Goal: Task Accomplishment & Management: Manage account settings

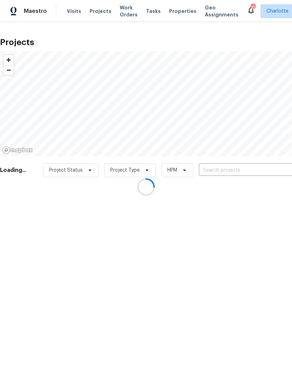
click at [246, 172] on div at bounding box center [146, 187] width 292 height 374
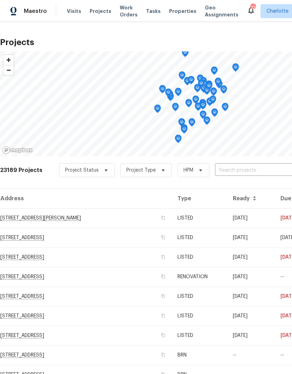
click at [251, 166] on input "text" at bounding box center [255, 170] width 80 height 11
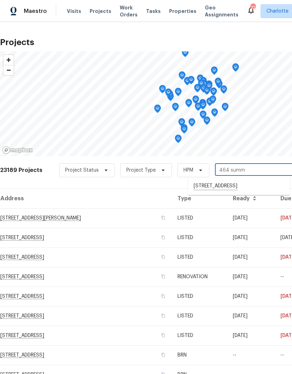
type input "464 sum"
click at [261, 186] on li "[STREET_ADDRESS]" at bounding box center [239, 186] width 102 height 12
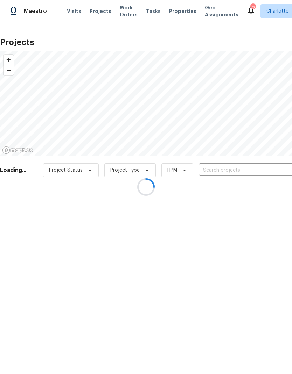
type input "[STREET_ADDRESS]"
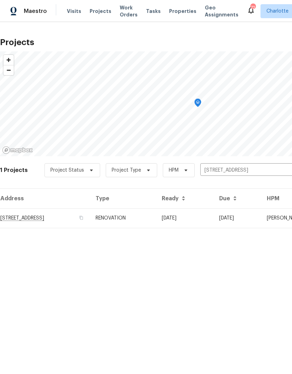
click at [213, 220] on td "[DATE]" at bounding box center [184, 218] width 57 height 20
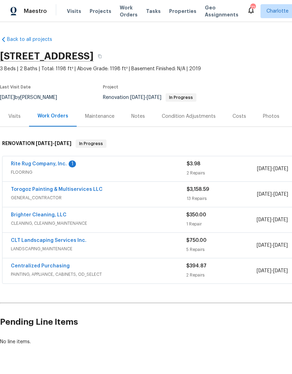
click at [19, 162] on link "Rite Rug Company, Inc." at bounding box center [39, 164] width 56 height 5
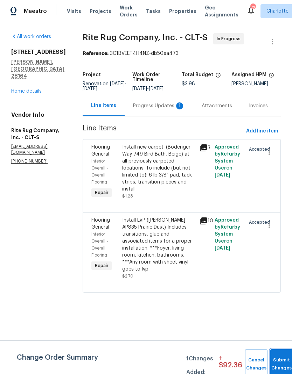
click at [276, 353] on button "Submit Changes" at bounding box center [281, 364] width 22 height 30
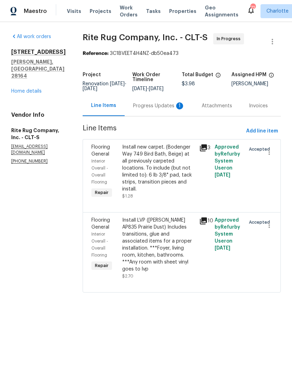
click at [180, 173] on div "Install new carpet. (Bodenger Way 749 Bird Bath, Beige) at all previously carpe…" at bounding box center [158, 168] width 73 height 49
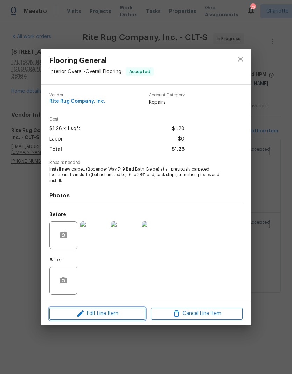
click at [75, 314] on span "Edit Line Item" at bounding box center [97, 314] width 92 height 9
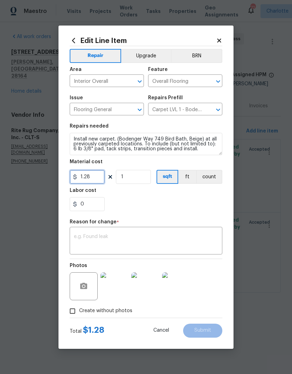
click at [98, 173] on input "1.28" at bounding box center [87, 177] width 35 height 14
click at [94, 177] on input "1.28" at bounding box center [87, 177] width 35 height 14
type input "861.95"
click at [154, 235] on textarea at bounding box center [146, 241] width 144 height 15
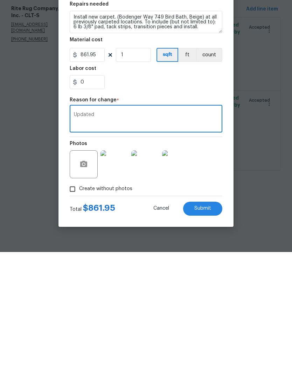
type textarea "Updated"
click at [198, 197] on div "0" at bounding box center [146, 204] width 152 height 14
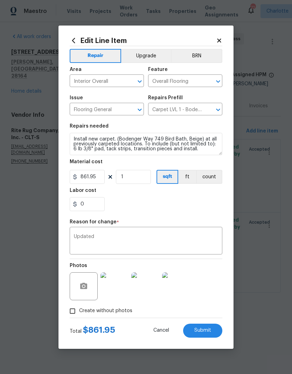
click at [212, 330] on button "Submit" at bounding box center [202, 331] width 39 height 14
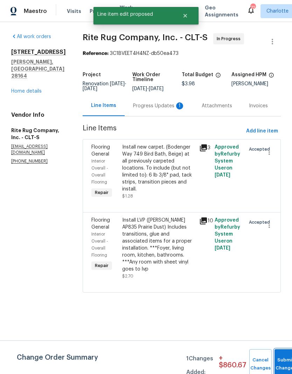
click at [279, 363] on button "Submit Changes" at bounding box center [285, 364] width 22 height 30
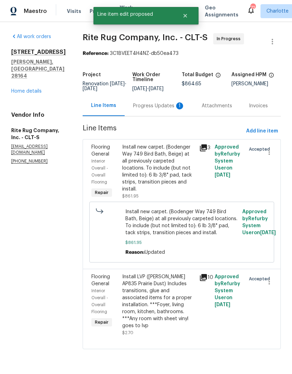
click at [133, 185] on div "Install new carpet. (Bodenger Way 749 Bird Bath, Beige) at all previously carpe…" at bounding box center [158, 168] width 73 height 49
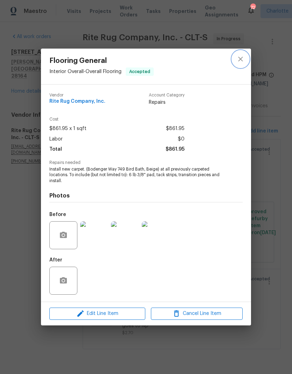
click at [240, 62] on icon "close" at bounding box center [240, 59] width 8 height 8
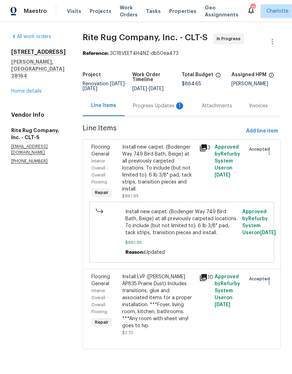
click at [162, 316] on div "Install LVP (Knighton AP835 Prairie Dust) Includes transitions, glue and associ…" at bounding box center [158, 301] width 73 height 56
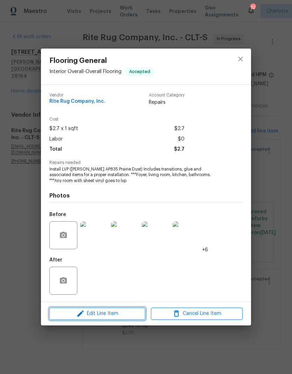
click at [74, 316] on span "Edit Line Item" at bounding box center [97, 314] width 92 height 9
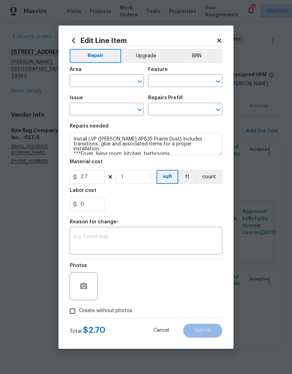
type input "Interior Overall"
type input "Overall Flooring"
type input "Flooring General"
type input "Vinyl Plank LVL 1 - Knighton (Beige) $2.70"
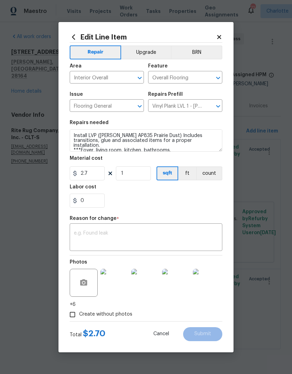
click at [154, 54] on button "Upgrade" at bounding box center [146, 52] width 50 height 14
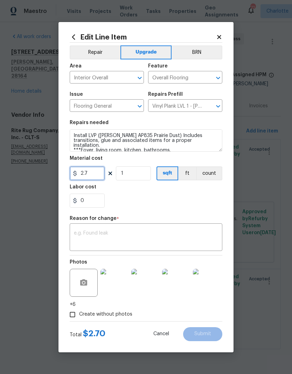
click at [92, 174] on input "2.7" at bounding box center [87, 173] width 35 height 14
type input "2829.16"
click at [165, 232] on textarea at bounding box center [146, 238] width 144 height 15
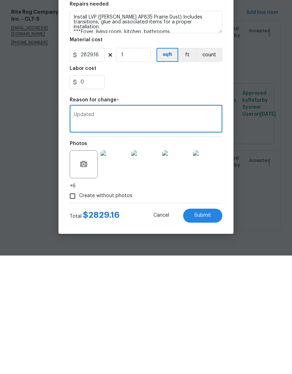
type textarea "Updated"
click at [208, 332] on span "Submit" at bounding box center [202, 334] width 17 height 5
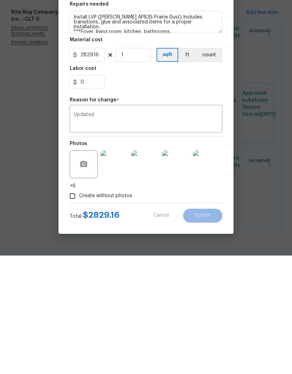
scroll to position [9, 0]
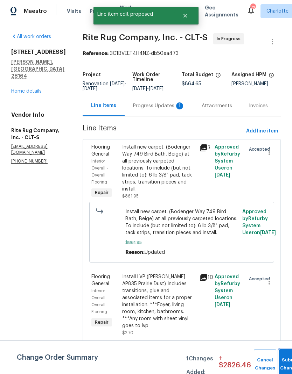
click at [284, 359] on button "Submit Changes" at bounding box center [290, 364] width 22 height 30
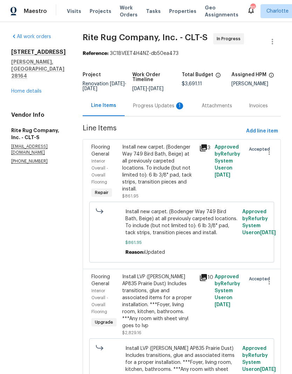
click at [13, 89] on link "Home details" at bounding box center [26, 91] width 30 height 5
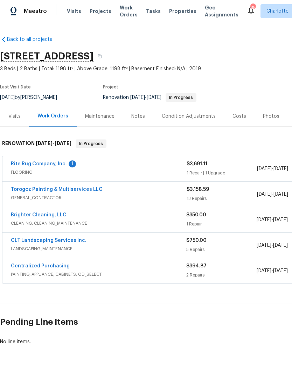
click at [90, 11] on span "Projects" at bounding box center [101, 11] width 22 height 7
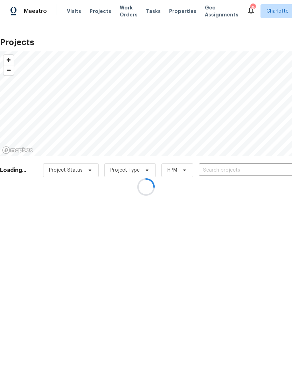
click at [258, 172] on div at bounding box center [146, 187] width 292 height 374
click at [259, 171] on div at bounding box center [146, 187] width 292 height 374
click at [258, 173] on div at bounding box center [146, 187] width 292 height 374
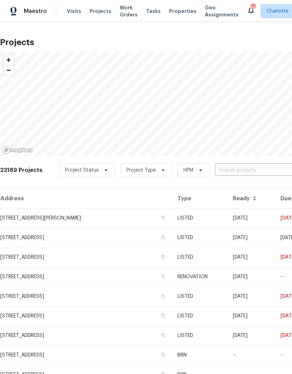
click at [259, 173] on input "text" at bounding box center [255, 170] width 80 height 11
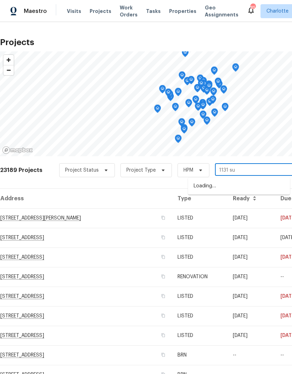
type input "1131 sum"
click at [255, 190] on li "[STREET_ADDRESS]" at bounding box center [239, 186] width 102 height 12
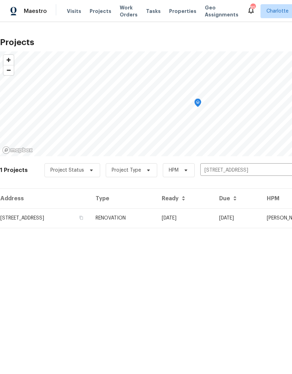
click at [210, 221] on td "[DATE]" at bounding box center [184, 218] width 57 height 20
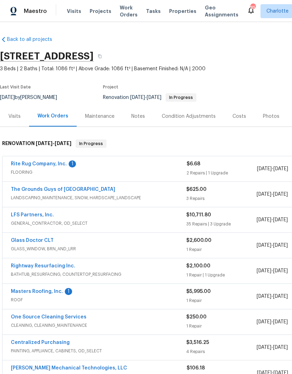
click at [22, 163] on link "Rite Rug Company, Inc." at bounding box center [39, 164] width 56 height 5
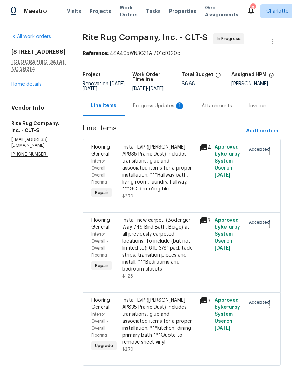
click at [169, 252] on div "Install new carpet. (Bodenger Way 749 Bird Bath, Beige) at all previously carpe…" at bounding box center [158, 245] width 73 height 56
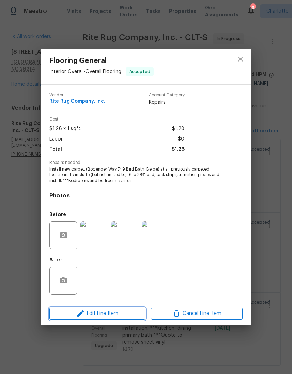
click at [131, 314] on span "Edit Line Item" at bounding box center [97, 314] width 92 height 9
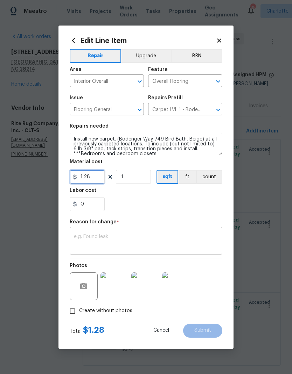
click at [100, 176] on input "1.28" at bounding box center [87, 177] width 35 height 14
type input "705.28"
click at [191, 235] on textarea at bounding box center [146, 241] width 144 height 15
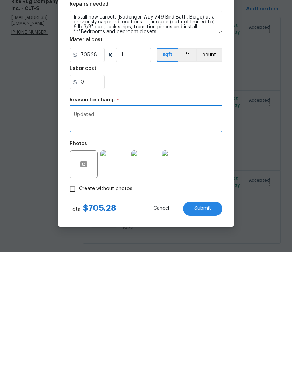
type textarea "Updated"
click at [212, 324] on button "Submit" at bounding box center [202, 331] width 39 height 14
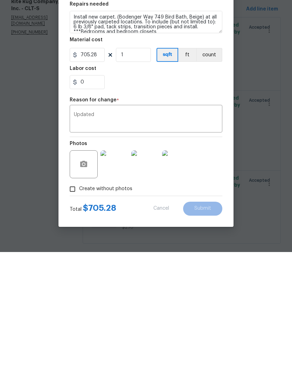
scroll to position [19, 0]
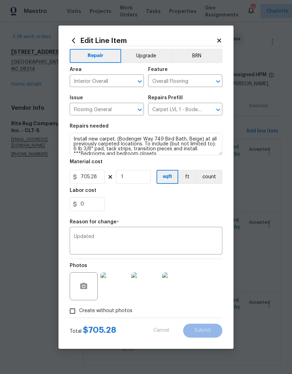
type input "1.28"
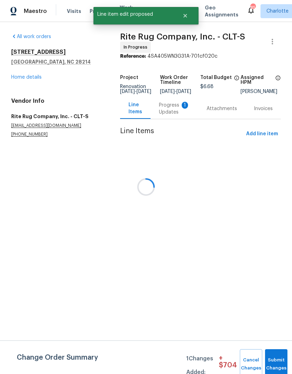
scroll to position [0, 0]
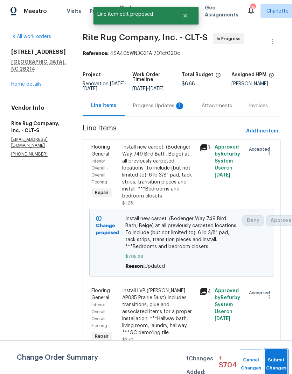
click at [274, 357] on button "Submit Changes" at bounding box center [276, 364] width 22 height 30
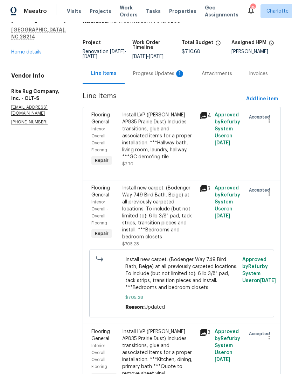
scroll to position [35, 0]
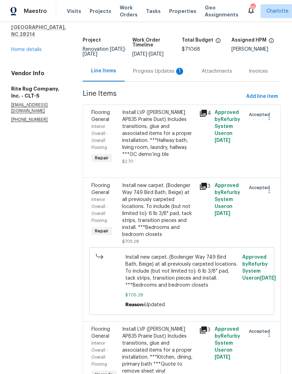
click at [156, 75] on div "Progress Updates 1" at bounding box center [159, 71] width 52 height 7
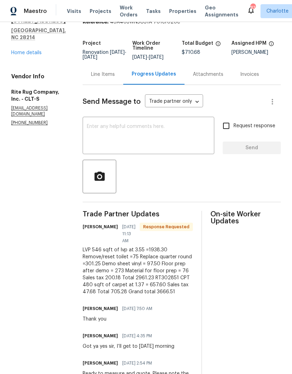
scroll to position [32, 0]
click at [112, 78] on div "Line Items" at bounding box center [103, 74] width 24 height 7
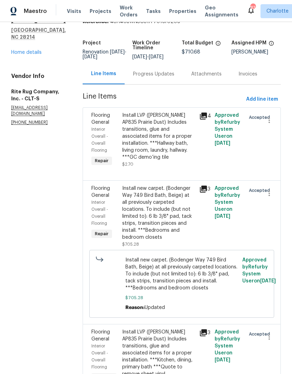
click at [177, 142] on div "Install LVP (Knighton AP835 Prairie Dust) Includes transitions, glue and associ…" at bounding box center [158, 136] width 73 height 49
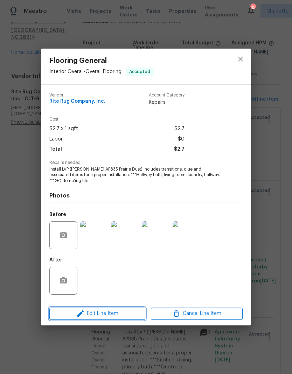
click at [123, 310] on button "Edit Line Item" at bounding box center [97, 314] width 96 height 12
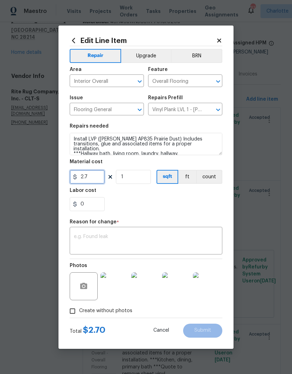
click at [100, 180] on input "2.7" at bounding box center [87, 177] width 35 height 14
type input "1480.61"
click at [169, 236] on textarea at bounding box center [146, 241] width 144 height 15
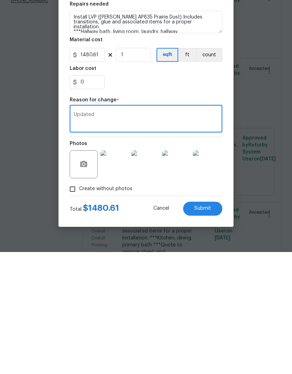
type textarea "Updated"
click at [215, 324] on button "Submit" at bounding box center [202, 331] width 39 height 14
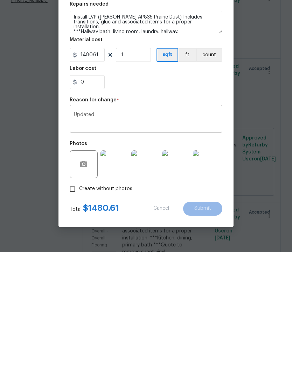
scroll to position [28, 0]
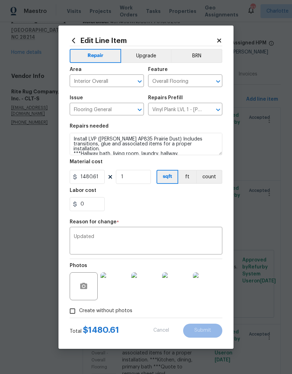
type input "2.7"
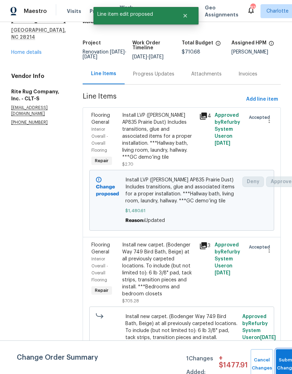
click at [281, 360] on button "Submit Changes" at bounding box center [287, 364] width 22 height 30
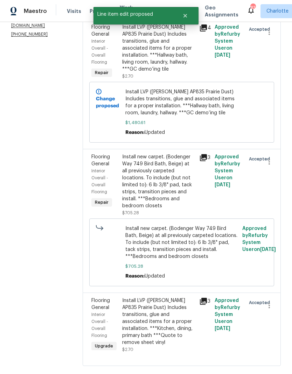
scroll to position [119, 0]
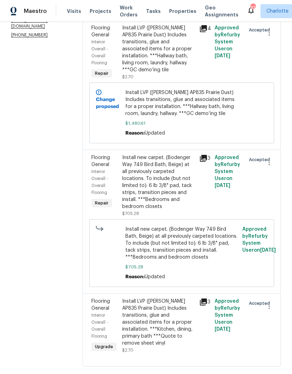
click at [172, 313] on div "Install LVP (Knighton AP835 Prairie Dust) Includes transitions, glue and associ…" at bounding box center [158, 322] width 73 height 49
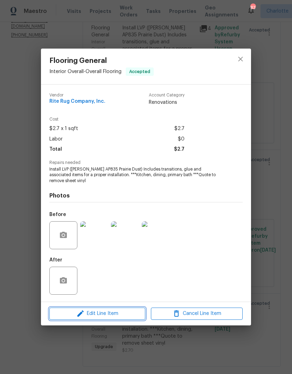
click at [118, 313] on span "Edit Line Item" at bounding box center [97, 314] width 92 height 9
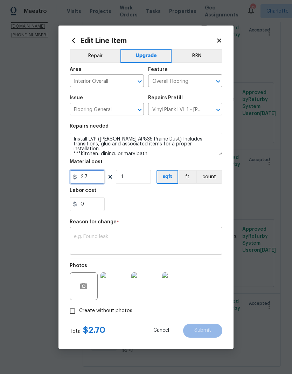
click at [98, 174] on input "2.7" at bounding box center [87, 177] width 35 height 14
click at [95, 179] on input "2.7" at bounding box center [87, 177] width 35 height 14
type input "1480.61"
click at [192, 232] on div "x ​" at bounding box center [146, 242] width 152 height 26
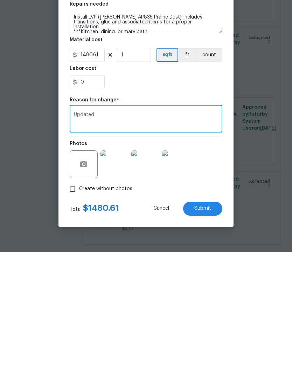
type textarea "Updated"
click at [213, 324] on button "Submit" at bounding box center [202, 331] width 39 height 14
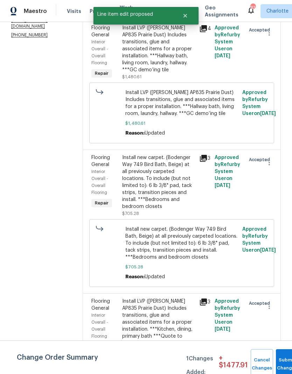
scroll to position [0, 0]
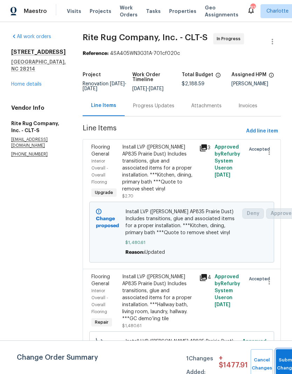
click at [283, 357] on button "Submit Changes" at bounding box center [287, 364] width 22 height 30
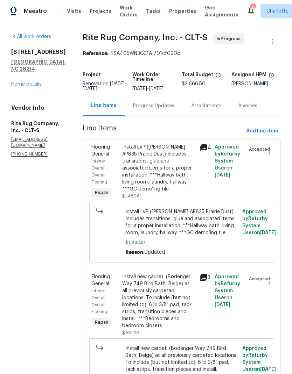
click at [71, 14] on span "Visits" at bounding box center [74, 11] width 14 height 7
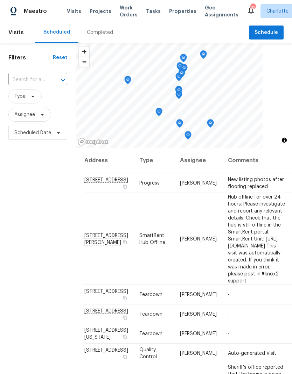
click at [91, 38] on div "Completed" at bounding box center [99, 32] width 43 height 21
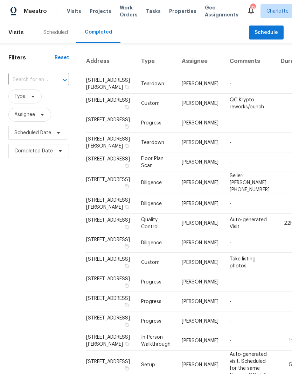
click at [22, 83] on input "text" at bounding box center [28, 79] width 41 height 11
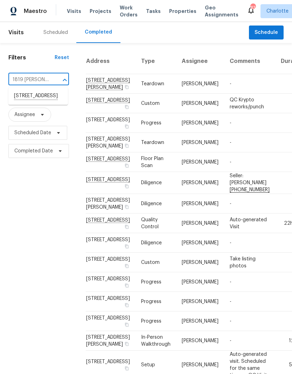
type input "1819 da"
click at [22, 100] on li "[STREET_ADDRESS]" at bounding box center [37, 96] width 59 height 12
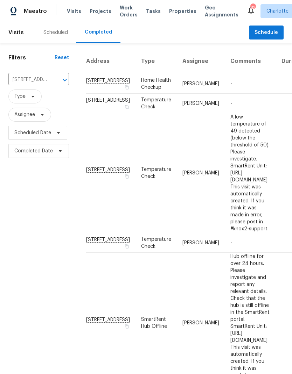
click at [100, 13] on span "Projects" at bounding box center [101, 11] width 22 height 7
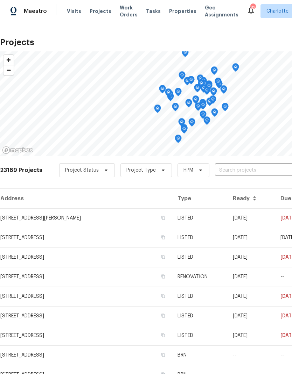
click at [239, 172] on input "text" at bounding box center [255, 170] width 80 height 11
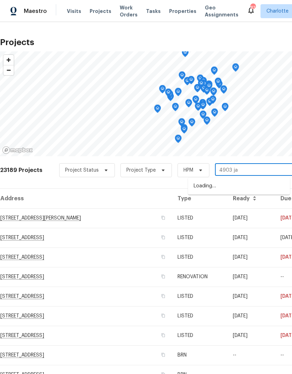
type input "4903 jam"
click at [262, 185] on li "4903 Jamee Dr, Gastonia, NC 28056" at bounding box center [239, 186] width 102 height 12
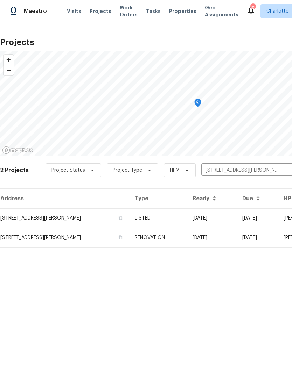
click at [230, 221] on td "06/24/25" at bounding box center [212, 218] width 50 height 20
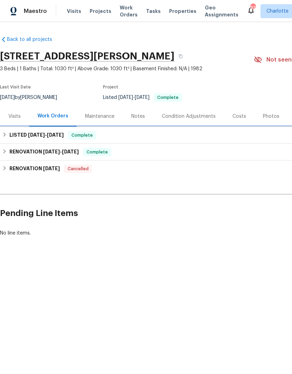
click at [9, 136] on h6 "LISTED 6/24/25 - 6/25/25" at bounding box center [36, 135] width 54 height 8
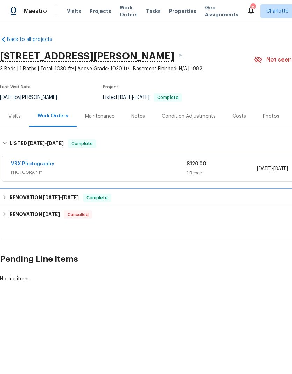
click at [9, 201] on h6 "RENOVATION 6/11/25 - 7/11/25" at bounding box center [43, 198] width 69 height 8
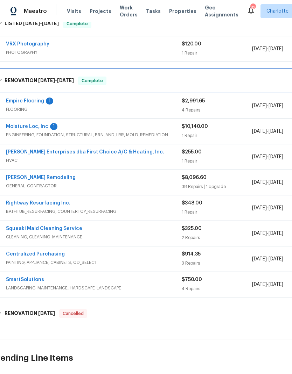
scroll to position [111, 7]
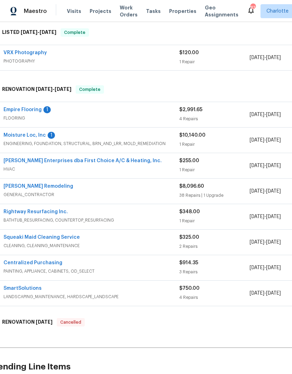
click at [11, 136] on link "Moisture Loc, Inc" at bounding box center [24, 135] width 42 height 5
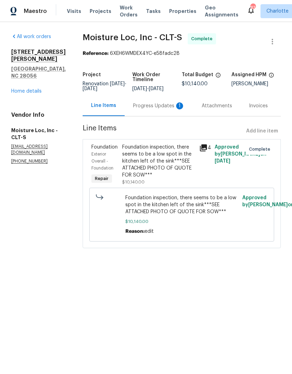
click at [201, 148] on icon at bounding box center [203, 147] width 7 height 7
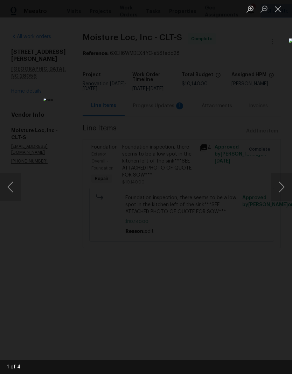
click at [283, 190] on button "Next image" at bounding box center [281, 187] width 21 height 28
click at [283, 188] on button "Next image" at bounding box center [281, 187] width 21 height 28
click at [283, 191] on button "Next image" at bounding box center [281, 187] width 21 height 28
click at [283, 192] on button "Next image" at bounding box center [281, 187] width 21 height 28
click at [279, 12] on button "Close lightbox" at bounding box center [278, 9] width 14 height 12
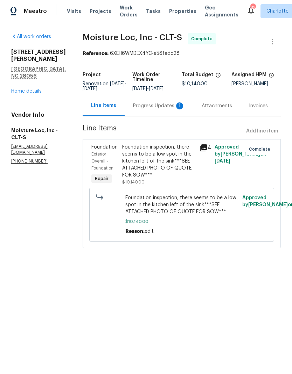
click at [74, 10] on span "Visits" at bounding box center [74, 11] width 14 height 7
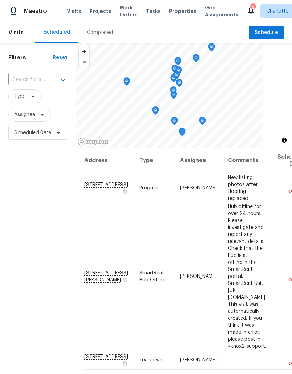
click at [100, 32] on div "Completed" at bounding box center [100, 32] width 26 height 7
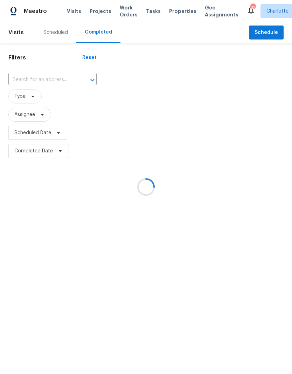
click at [63, 80] on div at bounding box center [146, 187] width 292 height 374
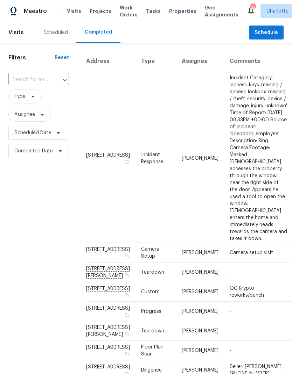
click at [56, 78] on div at bounding box center [60, 80] width 18 height 10
type input "1819 dan"
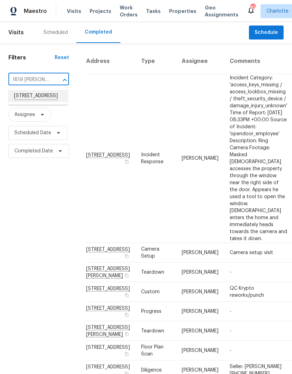
click at [21, 102] on li "1819 Danbury St, Gastonia, NC 28052" at bounding box center [37, 96] width 59 height 12
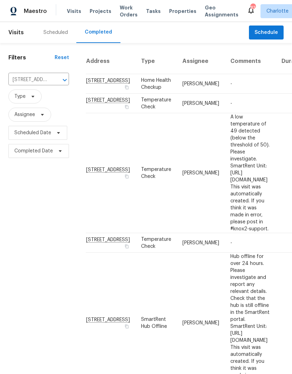
click at [135, 94] on td "Home Health Checkup" at bounding box center [155, 84] width 41 height 20
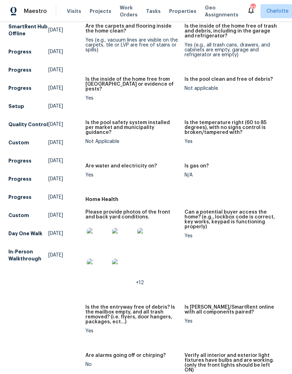
scroll to position [264, 0]
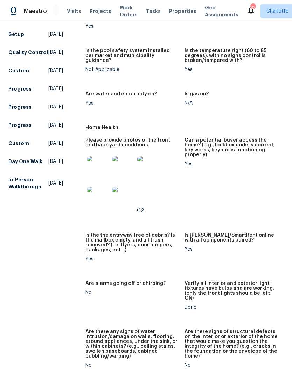
click at [91, 159] on img at bounding box center [98, 167] width 22 height 22
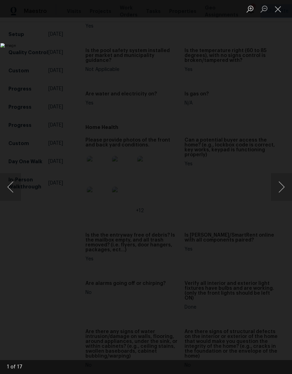
click at [225, 79] on img "Lightbox" at bounding box center [112, 187] width 225 height 288
click at [279, 11] on button "Close lightbox" at bounding box center [278, 9] width 14 height 12
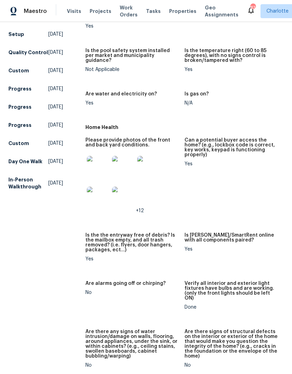
click at [98, 158] on img at bounding box center [98, 167] width 22 height 22
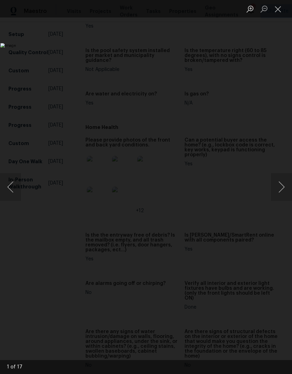
click at [278, 10] on button "Close lightbox" at bounding box center [278, 9] width 14 height 12
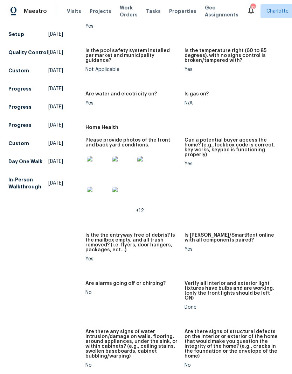
click at [91, 187] on img at bounding box center [98, 198] width 22 height 22
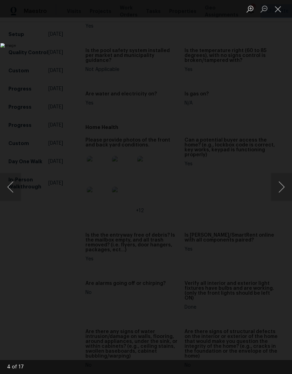
click at [282, 188] on button "Next image" at bounding box center [281, 187] width 21 height 28
click at [282, 189] on button "Next image" at bounding box center [281, 187] width 21 height 28
click at [280, 189] on button "Next image" at bounding box center [281, 187] width 21 height 28
click at [281, 189] on button "Next image" at bounding box center [281, 187] width 21 height 28
click at [16, 197] on button "Previous image" at bounding box center [10, 187] width 21 height 28
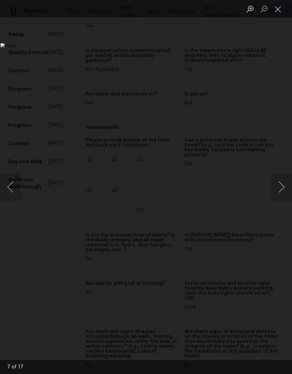
click at [279, 11] on button "Close lightbox" at bounding box center [278, 9] width 14 height 12
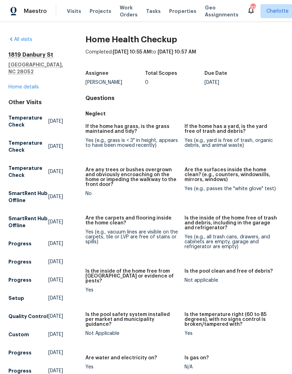
scroll to position [0, 0]
click at [98, 11] on span "Projects" at bounding box center [101, 11] width 22 height 7
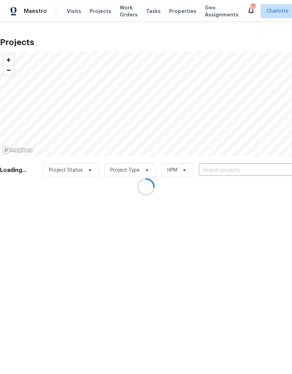
click at [229, 169] on div at bounding box center [146, 187] width 292 height 374
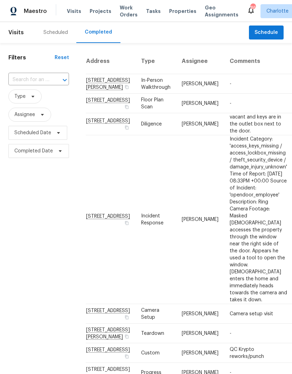
click at [52, 37] on div "Scheduled" at bounding box center [55, 32] width 41 height 21
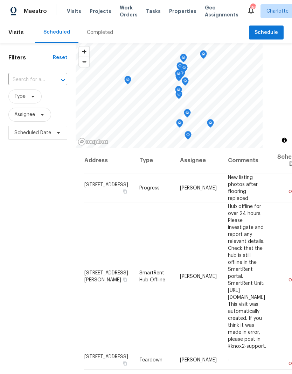
click at [97, 11] on span "Projects" at bounding box center [101, 11] width 22 height 7
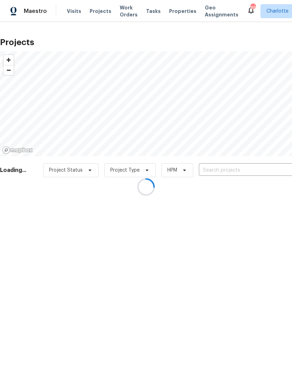
click at [254, 167] on div at bounding box center [146, 187] width 292 height 374
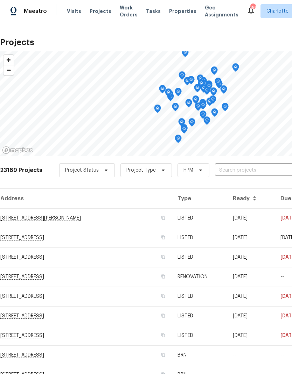
click at [253, 167] on input "text" at bounding box center [255, 170] width 80 height 11
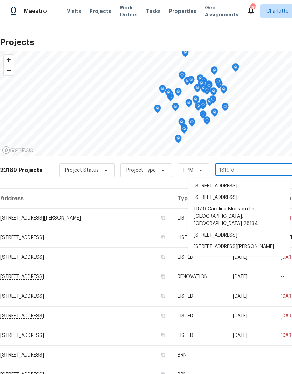
type input "1819 da"
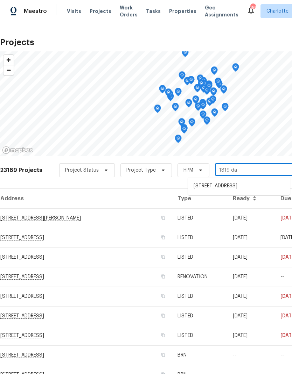
click at [255, 187] on li "[STREET_ADDRESS]" at bounding box center [239, 186] width 102 height 12
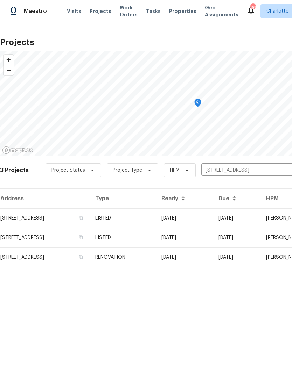
click at [213, 216] on td "08/08/24" at bounding box center [184, 218] width 57 height 20
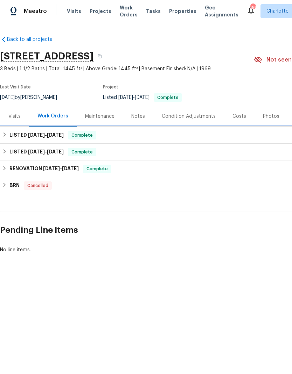
click at [8, 133] on div "LISTED 8/8/24 - 8/20/24 Complete" at bounding box center [197, 135] width 391 height 8
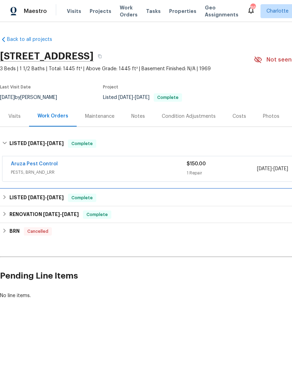
click at [11, 197] on h6 "LISTED 7/30/24 - 8/5/24" at bounding box center [36, 198] width 54 height 8
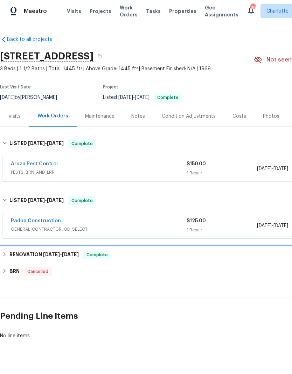
click at [4, 251] on div "RENOVATION 5/30/24 - 7/25/24 Complete" at bounding box center [197, 255] width 391 height 8
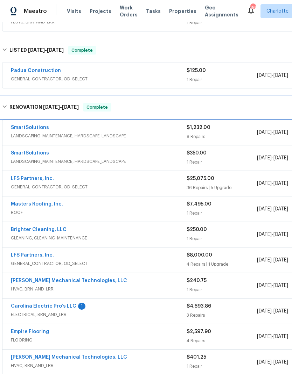
scroll to position [150, 0]
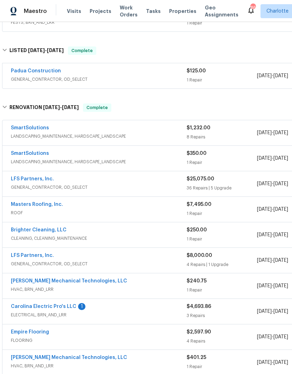
click at [11, 179] on link "LFS Partners, Inc." at bounding box center [32, 179] width 43 height 5
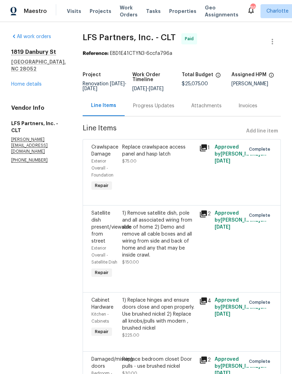
click at [21, 82] on link "Home details" at bounding box center [26, 84] width 30 height 5
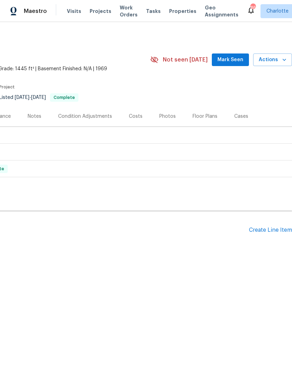
scroll to position [0, 104]
click at [271, 229] on div "Create Line Item" at bounding box center [270, 230] width 43 height 7
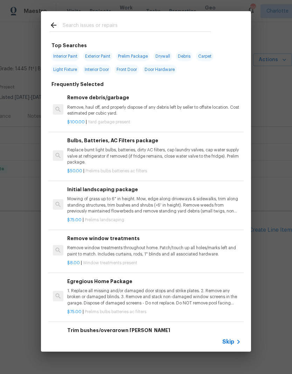
click at [74, 27] on input "text" at bounding box center [137, 26] width 148 height 10
type input "GC"
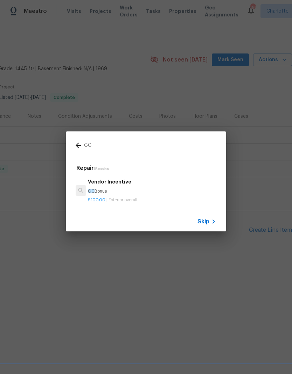
click at [94, 188] on p "GC Bonus" at bounding box center [152, 191] width 128 height 6
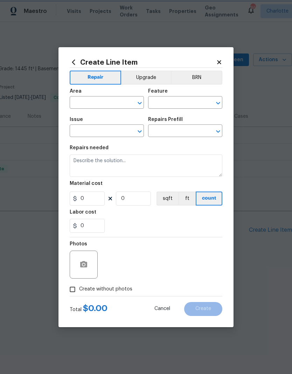
type input "Overall Exterior"
type input "Vendor Incentive $100.00"
type textarea "GC Bonus"
type input "100"
type input "1"
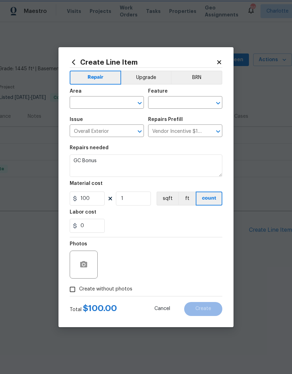
click at [95, 189] on div "Material cost" at bounding box center [146, 185] width 152 height 9
click at [78, 107] on input "text" at bounding box center [97, 103] width 55 height 11
click at [85, 132] on li "Interior Overall" at bounding box center [107, 131] width 74 height 12
type input "Interior Overall"
click at [188, 103] on input "text" at bounding box center [175, 103] width 55 height 11
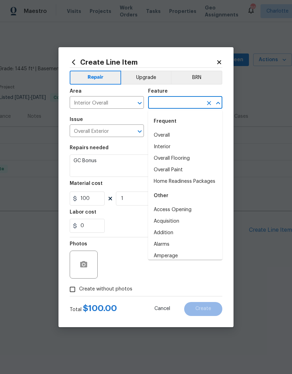
click at [166, 139] on li "Overall" at bounding box center [185, 136] width 74 height 12
type input "Overall"
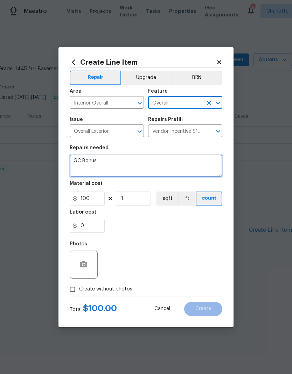
click at [143, 163] on textarea "GC Bonus" at bounding box center [146, 166] width 152 height 22
type textarea "G"
click at [76, 158] on textarea "Convert living space to one car garage" at bounding box center [146, 166] width 152 height 22
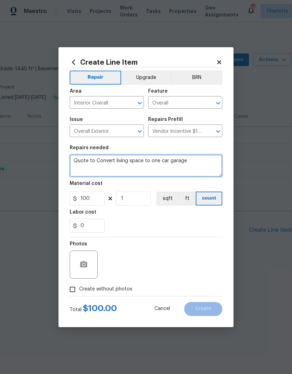
click at [106, 158] on textarea "Quote to Convert living space to one car garage" at bounding box center [146, 166] width 152 height 22
click at [204, 166] on textarea "Quote to convert living space to one car garage" at bounding box center [146, 166] width 152 height 22
click at [75, 171] on textarea "Quote to convert living space to one car garage" at bounding box center [146, 166] width 152 height 22
paste textarea "ian.goldsmith just so I can make sure the GC quotes what we need; remove railin…"
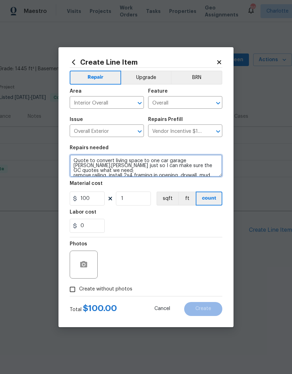
scroll to position [0, 0]
click at [75, 166] on textarea "Quote to convert living space to one car garage ian.goldsmith just so I can mak…" at bounding box center [146, 166] width 152 height 22
click at [73, 169] on textarea "Quote to convert living space to one car garage remove railing, install 2x4 fra…" at bounding box center [146, 166] width 152 height 22
click at [112, 166] on textarea "Quote to convert living space to one car garage -remove railing, install 2x4 fr…" at bounding box center [146, 166] width 152 height 22
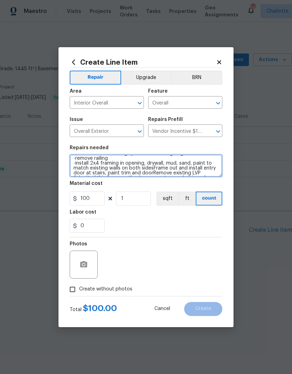
scroll to position [8, 0]
click at [154, 167] on textarea "Quote to convert living space to one car garage -remove railing -install 2x4 fr…" at bounding box center [146, 166] width 152 height 22
click at [154, 164] on textarea "Quote to convert living space to one car garage -remove railing -install 2x4 fr…" at bounding box center [146, 166] width 152 height 22
click at [152, 169] on textarea "Quote to convert living space to one car garage -remove railing -install 2x4 fr…" at bounding box center [146, 166] width 152 height 22
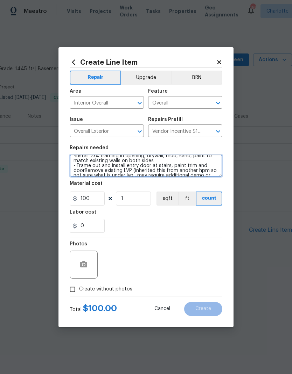
scroll to position [16, 0]
click at [86, 170] on textarea "Quote to convert living space to one car garage -remove railing -install 2x4 fr…" at bounding box center [146, 166] width 152 height 22
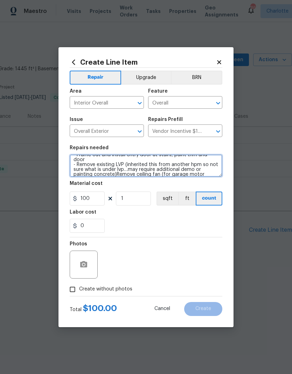
click at [118, 169] on textarea "Quote to convert living space to one car garage -remove railing -install 2x4 fr…" at bounding box center [146, 166] width 152 height 22
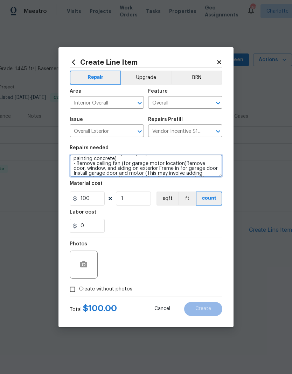
scroll to position [42, 0]
click at [185, 158] on textarea "Quote to convert living space to one car garage -remove railing -install 2x4 fr…" at bounding box center [146, 166] width 152 height 22
click at [183, 162] on textarea "Quote to convert living space to one car garage -remove railing -install 2x4 fr…" at bounding box center [146, 166] width 152 height 22
click at [136, 168] on textarea "Quote to convert living space to one car garage -remove railing -install 2x4 fr…" at bounding box center [146, 166] width 152 height 22
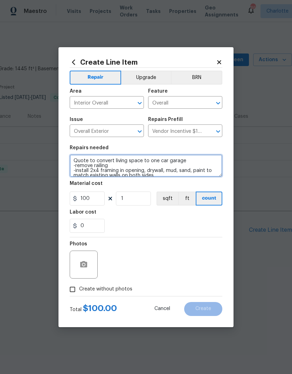
scroll to position [0, 0]
click at [78, 163] on textarea "Quote to convert living space to one car garage -remove railing -install 2x4 fr…" at bounding box center [146, 166] width 152 height 22
click at [85, 165] on textarea "Quote to convert living space to one car garage -remove railing -install 2x4 fr…" at bounding box center [146, 166] width 152 height 22
click at [133, 162] on textarea "Quote to convert living space to one car garage - Remove railing -install 2x4 f…" at bounding box center [146, 166] width 152 height 22
click at [135, 167] on textarea "Quote to convert living space to one car garage - Remove railing -install 2x4 f…" at bounding box center [146, 166] width 152 height 22
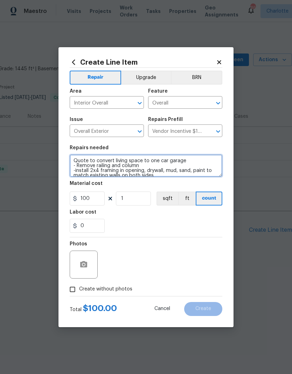
click at [85, 169] on textarea "Quote to convert living space to one car garage - Remove railing and column -in…" at bounding box center [146, 166] width 152 height 22
click at [179, 175] on textarea "Quote to convert living space to one car garage - Remove railing and column - I…" at bounding box center [146, 166] width 152 height 22
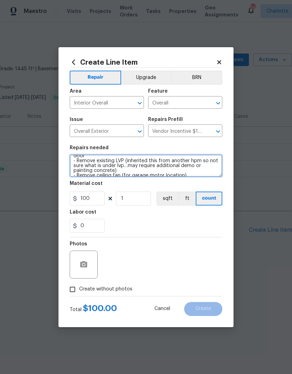
type textarea "Quote to convert living space to one car garage - Remove railing and column - I…"
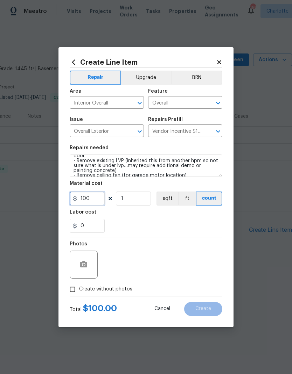
click at [97, 200] on input "100" at bounding box center [87, 199] width 35 height 14
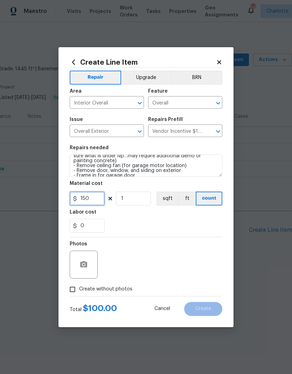
type input "150"
click at [211, 219] on div "Labor cost" at bounding box center [146, 214] width 152 height 9
click at [78, 265] on button "button" at bounding box center [83, 264] width 17 height 17
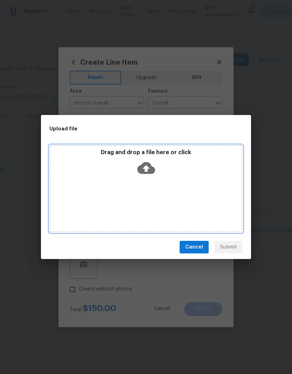
click at [149, 164] on icon at bounding box center [146, 168] width 18 height 12
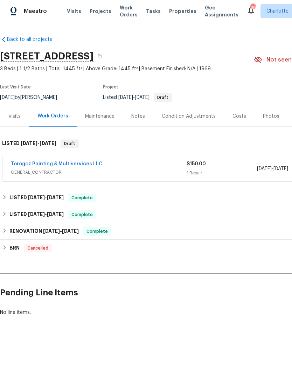
click at [25, 166] on link "Torogoz Painting & Multiservices LLC" at bounding box center [57, 164] width 92 height 5
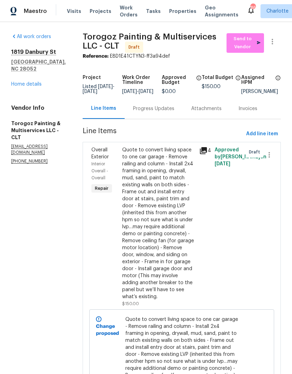
click at [19, 82] on link "Home details" at bounding box center [26, 84] width 30 height 5
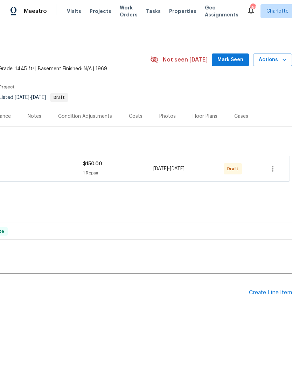
scroll to position [0, 104]
click at [275, 169] on icon "button" at bounding box center [272, 169] width 8 height 8
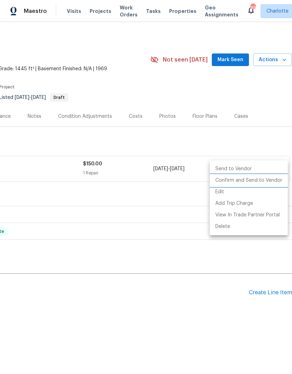
click at [257, 181] on li "Confirm and Send to Vendor" at bounding box center [248, 181] width 78 height 12
click at [259, 182] on li "Confirm and Send to Vendor" at bounding box center [248, 181] width 78 height 12
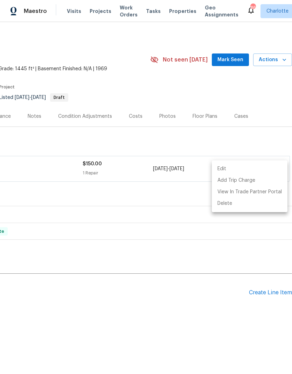
click at [269, 103] on div at bounding box center [146, 187] width 292 height 374
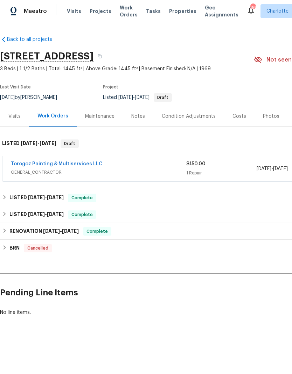
scroll to position [0, 0]
click at [42, 165] on link "Torogoz Painting & Multiservices LLC" at bounding box center [57, 164] width 92 height 5
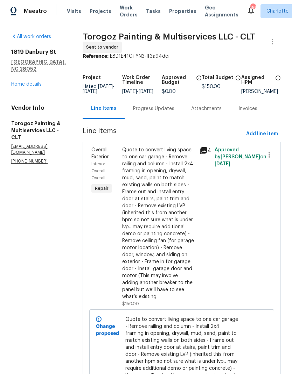
click at [174, 112] on div "Progress Updates" at bounding box center [153, 108] width 41 height 7
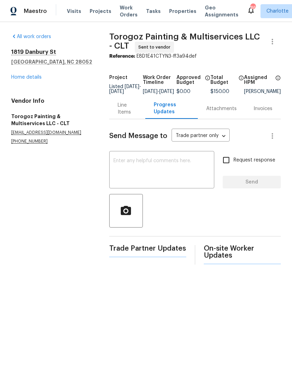
click at [197, 169] on textarea at bounding box center [161, 170] width 97 height 24
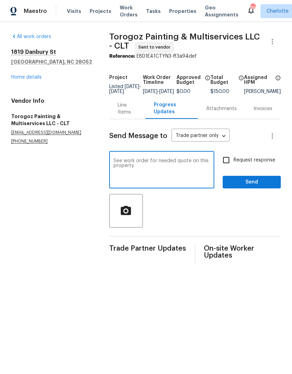
click at [186, 164] on textarea "See work order for needed quote on this property." at bounding box center [161, 170] width 97 height 24
type textarea "See work order for needed quote from Pricing team on this property."
click at [228, 162] on input "Request response" at bounding box center [226, 160] width 15 height 15
checkbox input "true"
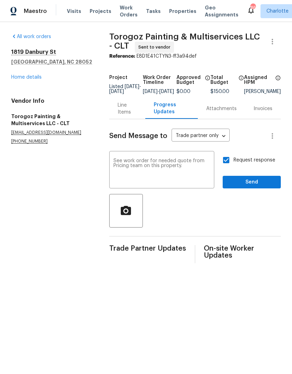
click at [201, 172] on textarea "See work order for needed quote from Pricing team on this property." at bounding box center [161, 170] width 97 height 24
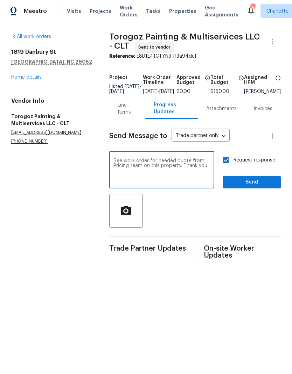
type textarea "See work order for needed quote from Pricing team on this property. Thank you"
click at [258, 187] on span "Send" at bounding box center [251, 182] width 47 height 9
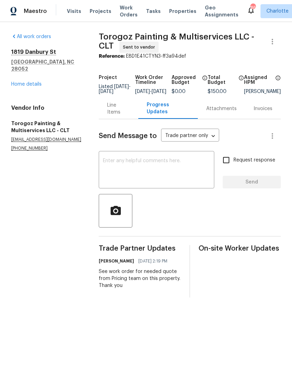
click at [30, 82] on link "Home details" at bounding box center [26, 84] width 30 height 5
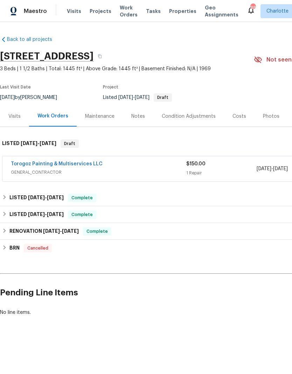
click at [92, 8] on span "Projects" at bounding box center [101, 11] width 22 height 7
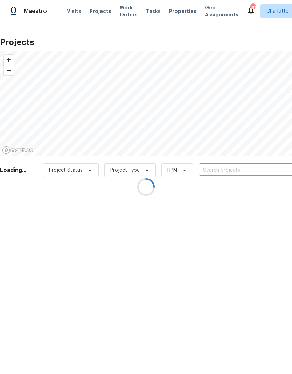
click at [256, 170] on div at bounding box center [146, 187] width 292 height 374
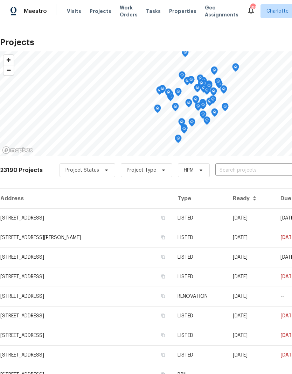
click at [258, 172] on input "text" at bounding box center [255, 170] width 80 height 11
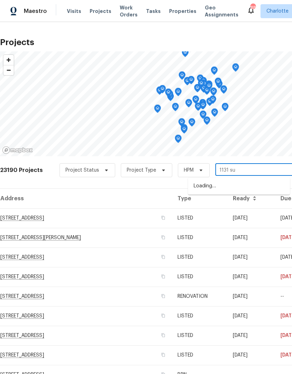
type input "1131 sum"
click at [260, 187] on li "1131 Summit Hills Dr, Charlotte, NC 28214" at bounding box center [239, 186] width 102 height 12
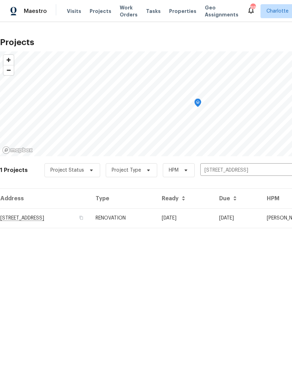
click at [251, 215] on td "08/28/25" at bounding box center [237, 218] width 48 height 20
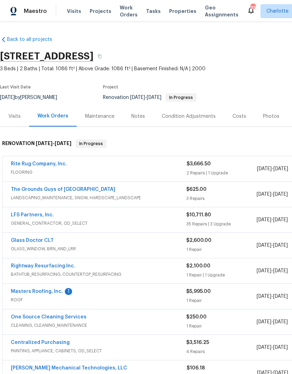
click at [29, 291] on link "Masters Roofing, Inc." at bounding box center [37, 291] width 52 height 5
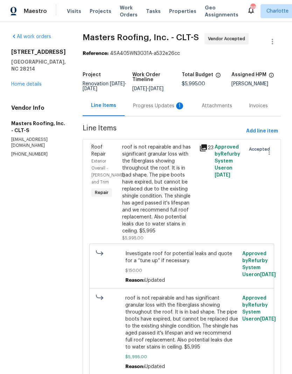
click at [160, 109] on div "Progress Updates 1" at bounding box center [159, 105] width 52 height 7
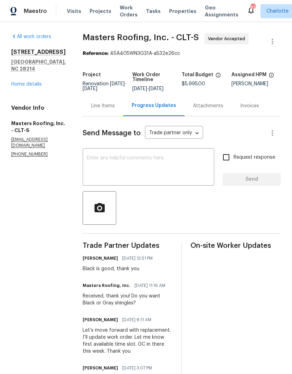
click at [16, 82] on link "Home details" at bounding box center [26, 84] width 30 height 5
